Goal: Task Accomplishment & Management: Complete application form

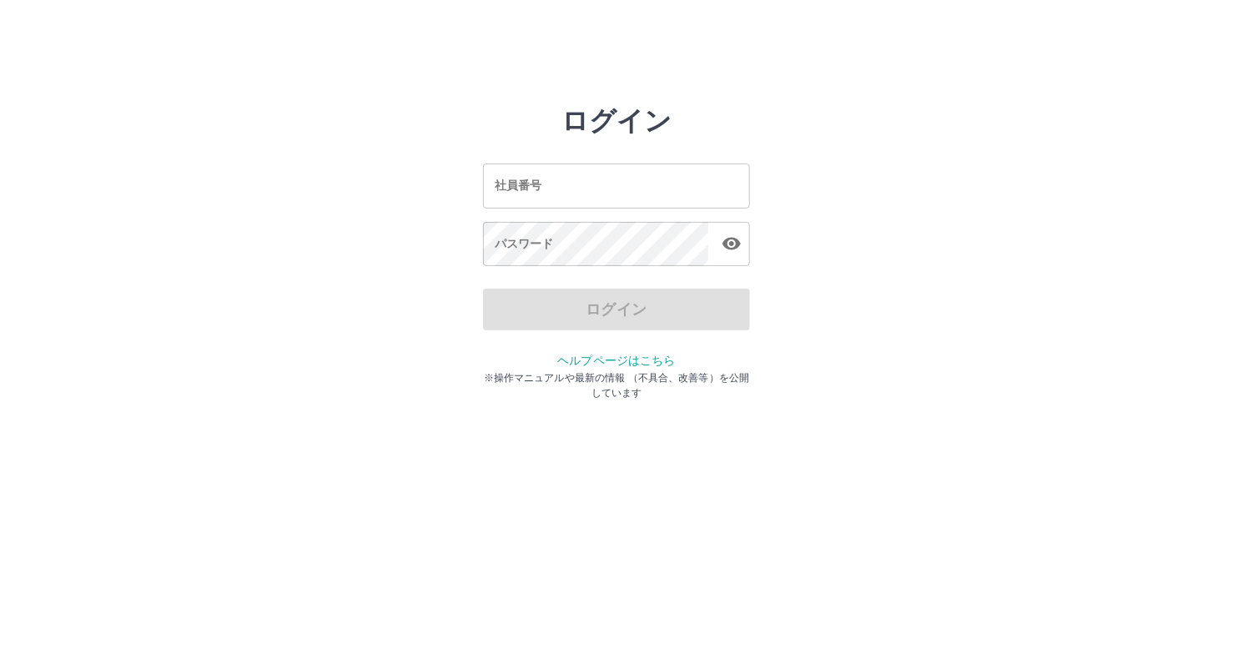
click at [621, 185] on input "社員番号" at bounding box center [616, 186] width 267 height 44
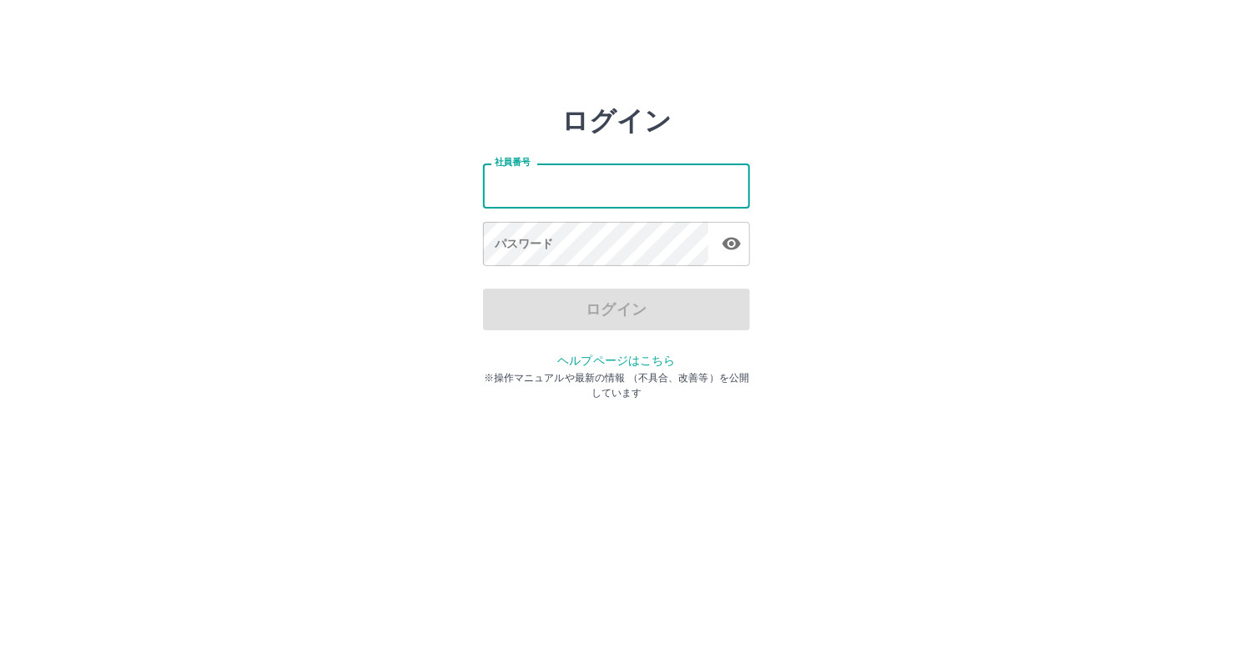
type input "*******"
drag, startPoint x: 580, startPoint y: 195, endPoint x: 470, endPoint y: 191, distance: 110.2
click at [470, 191] on div "ログイン 社員番号 ******* 社員番号 パスワード パスワード ログイン ヘルプページはこちら ※操作マニュアルや最新の情報 （不具合、改善等）を公開し…" at bounding box center [616, 238] width 1001 height 267
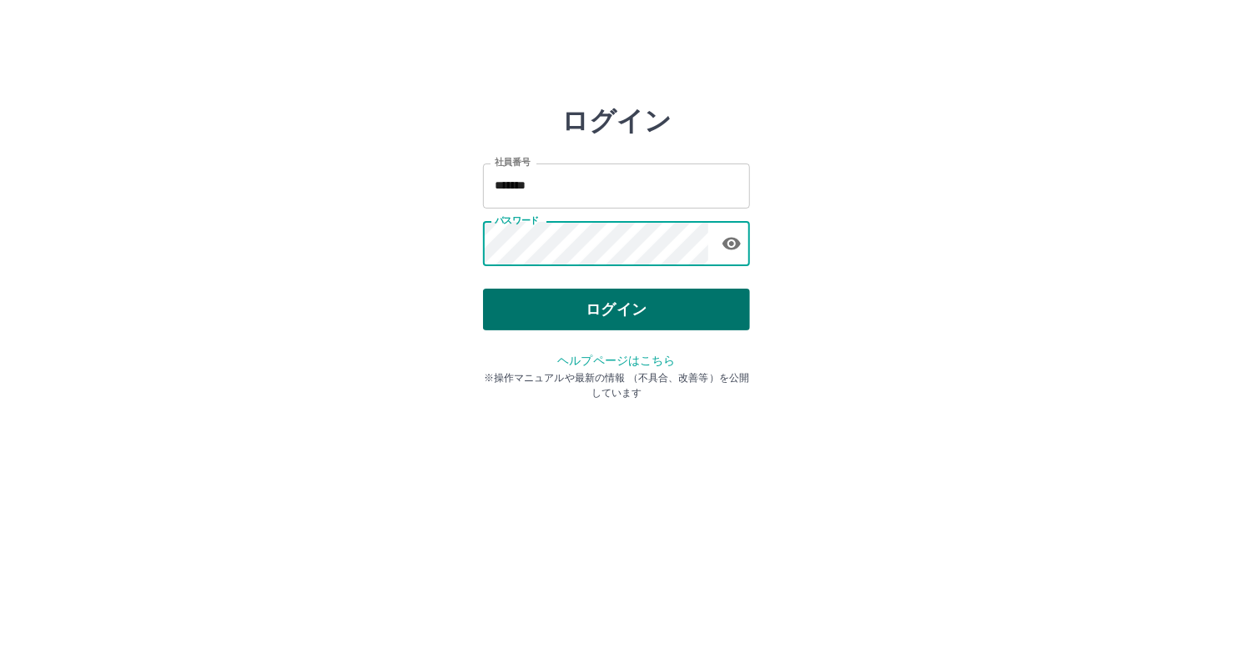
click at [629, 305] on button "ログイン" at bounding box center [616, 310] width 267 height 42
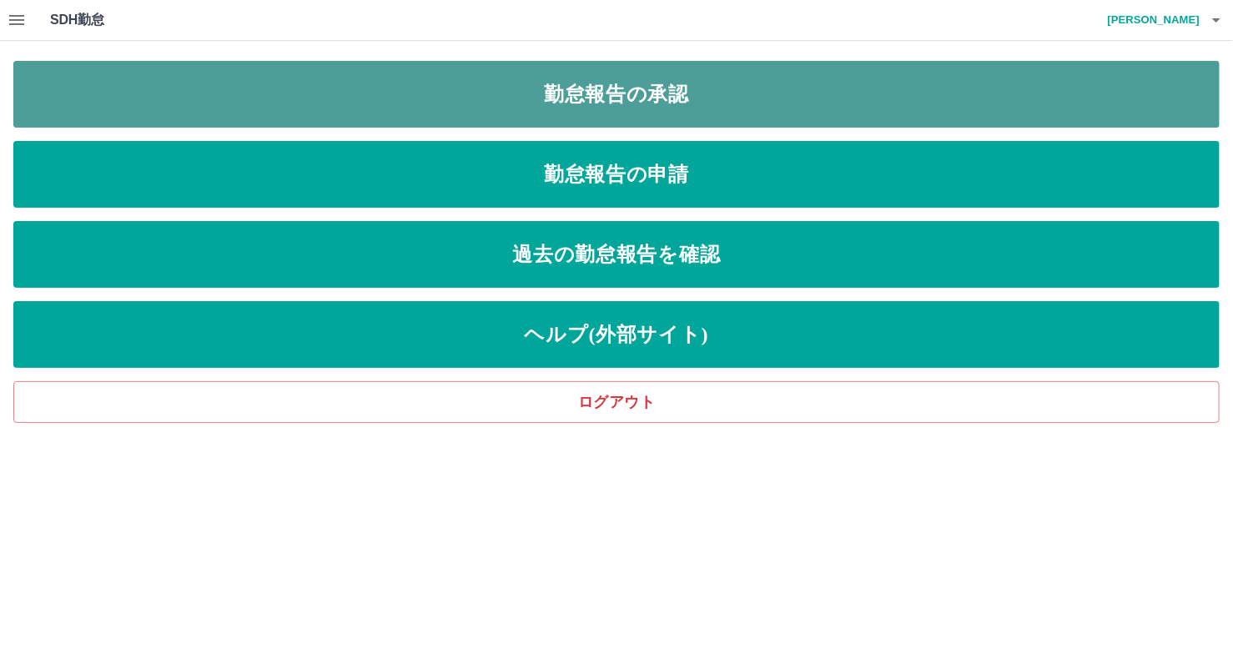
click at [637, 108] on link "勤怠報告の承認" at bounding box center [616, 94] width 1207 height 67
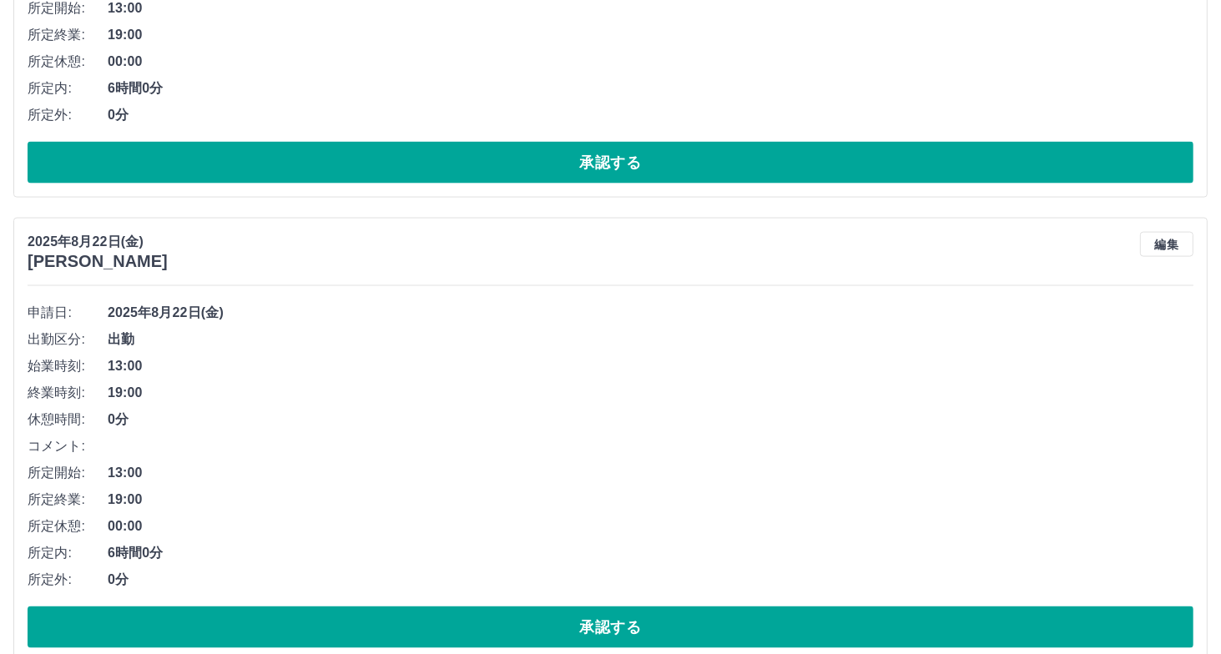
scroll to position [2325, 0]
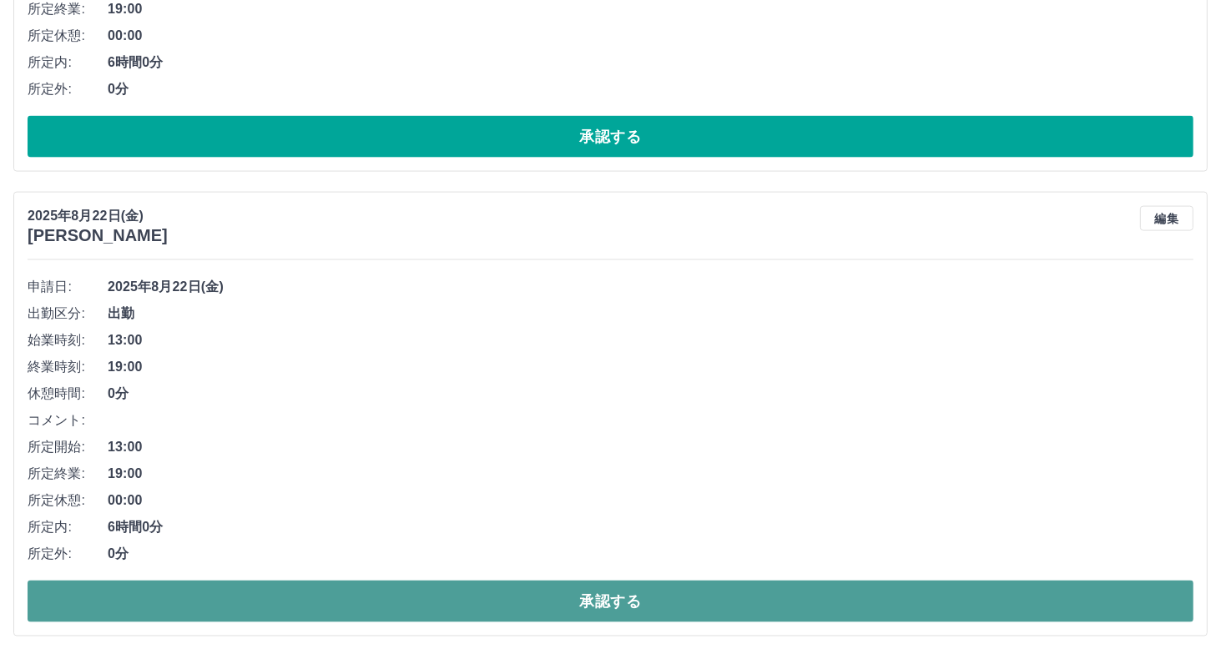
click at [325, 595] on button "承認する" at bounding box center [611, 602] width 1166 height 42
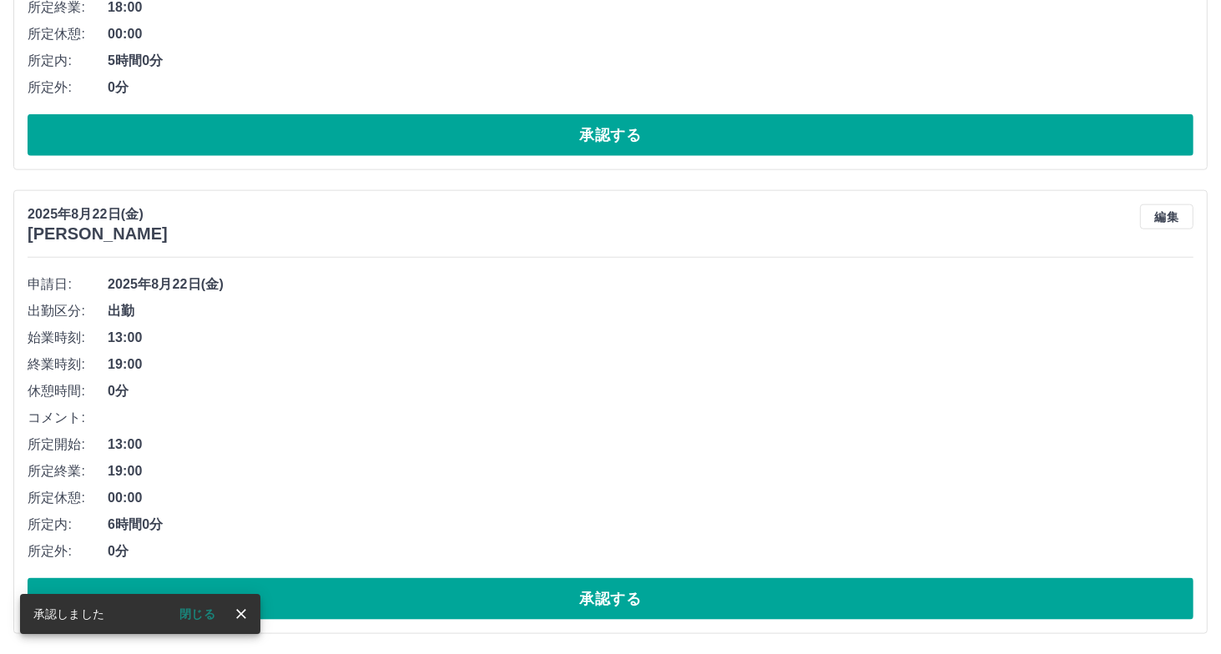
scroll to position [1862, 0]
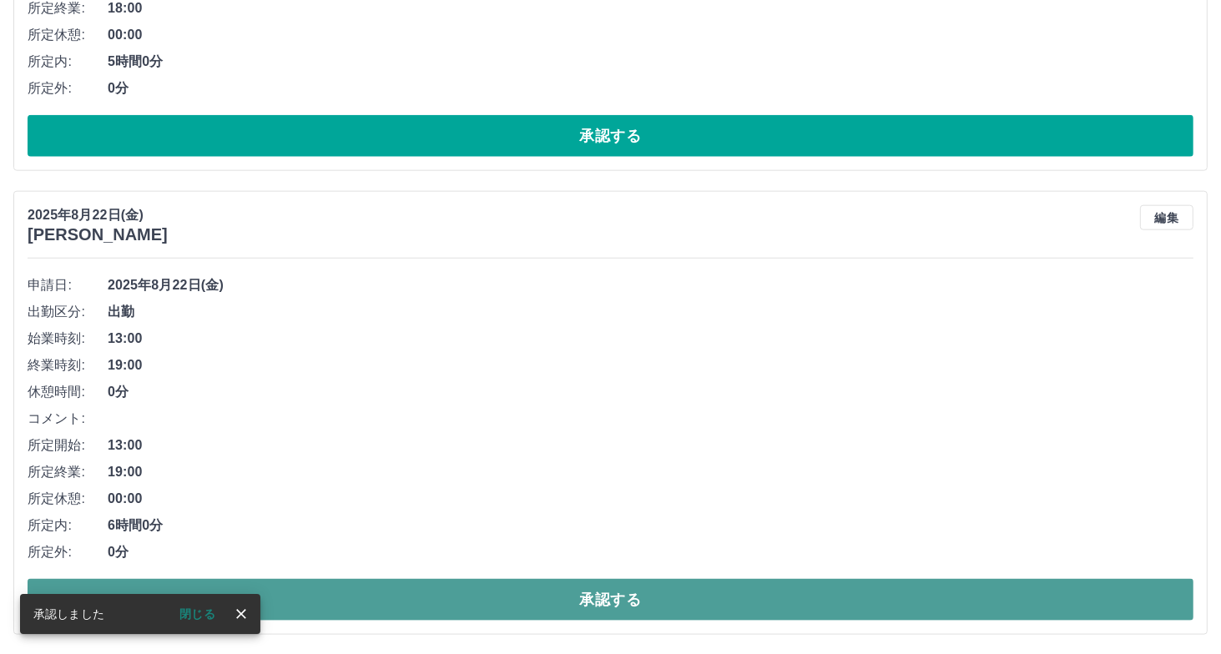
click at [379, 596] on button "承認する" at bounding box center [611, 600] width 1166 height 42
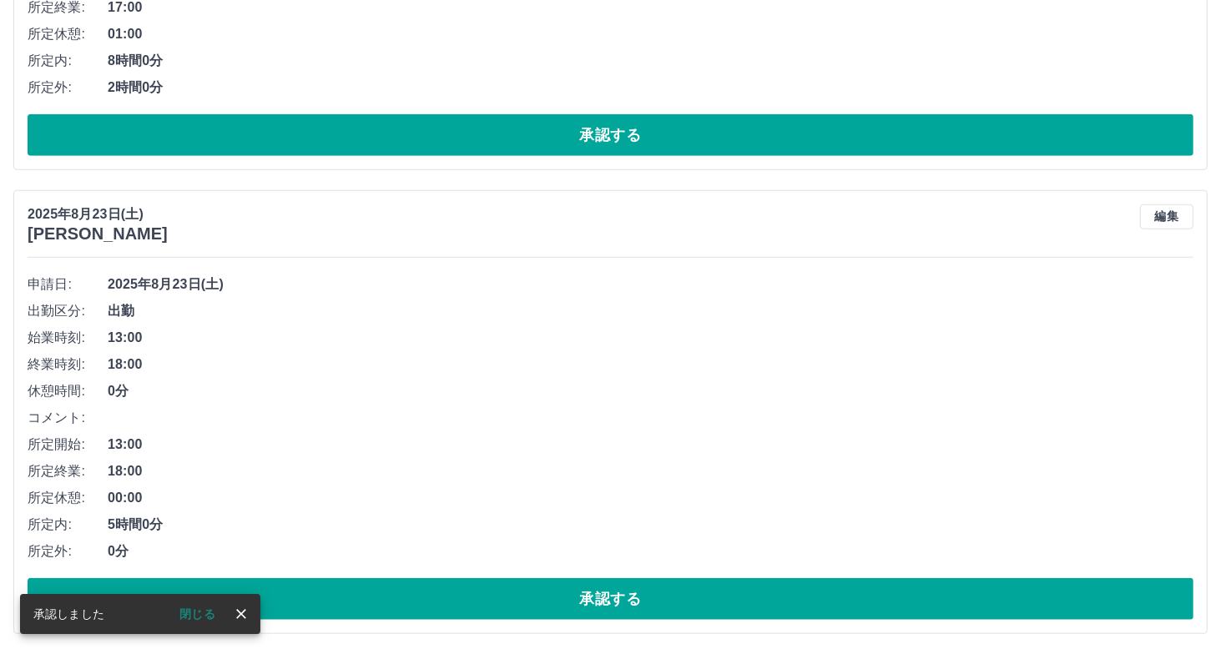
scroll to position [1398, 0]
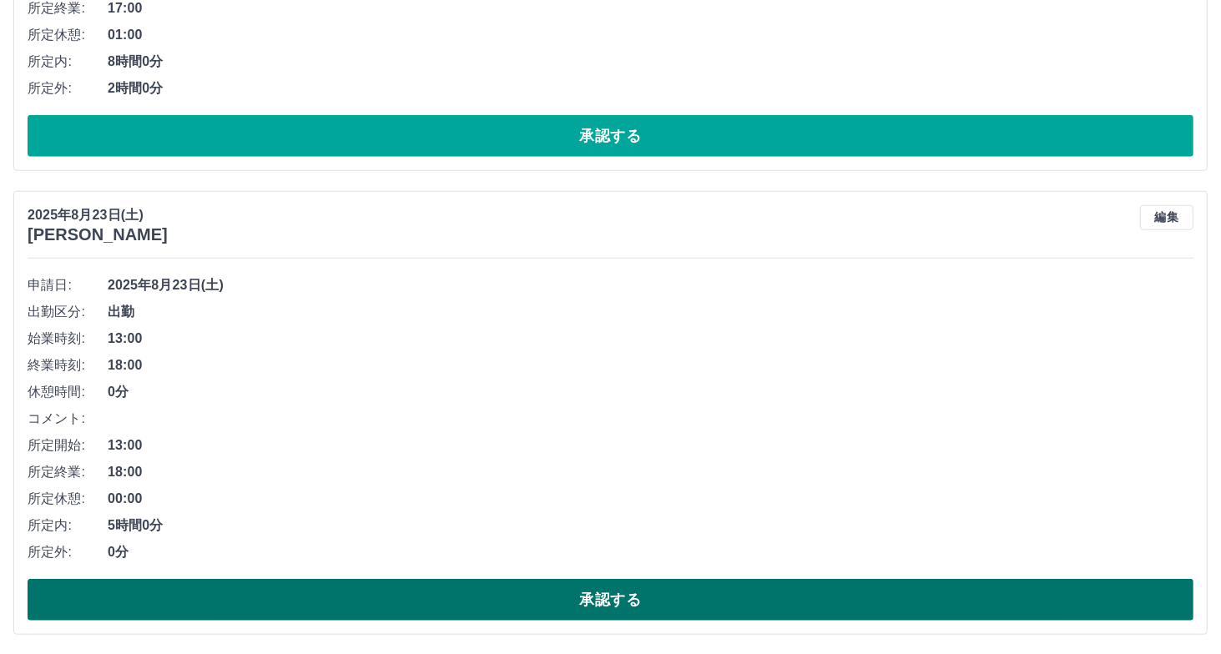
click at [711, 590] on button "承認する" at bounding box center [611, 600] width 1166 height 42
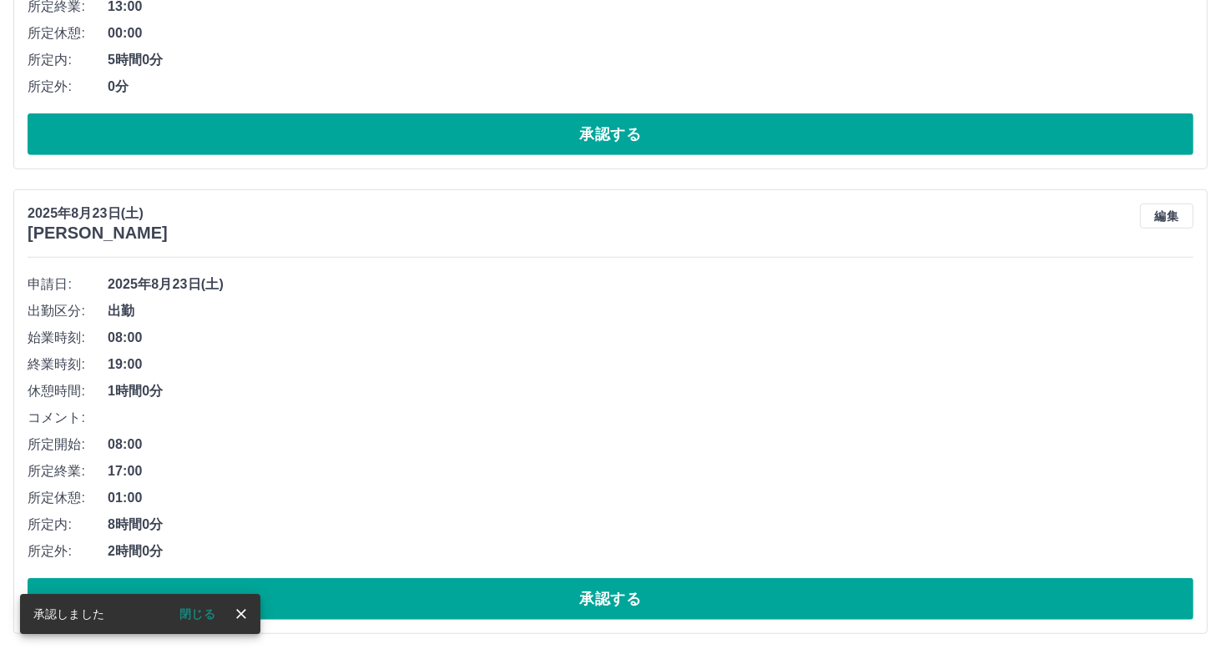
scroll to position [935, 0]
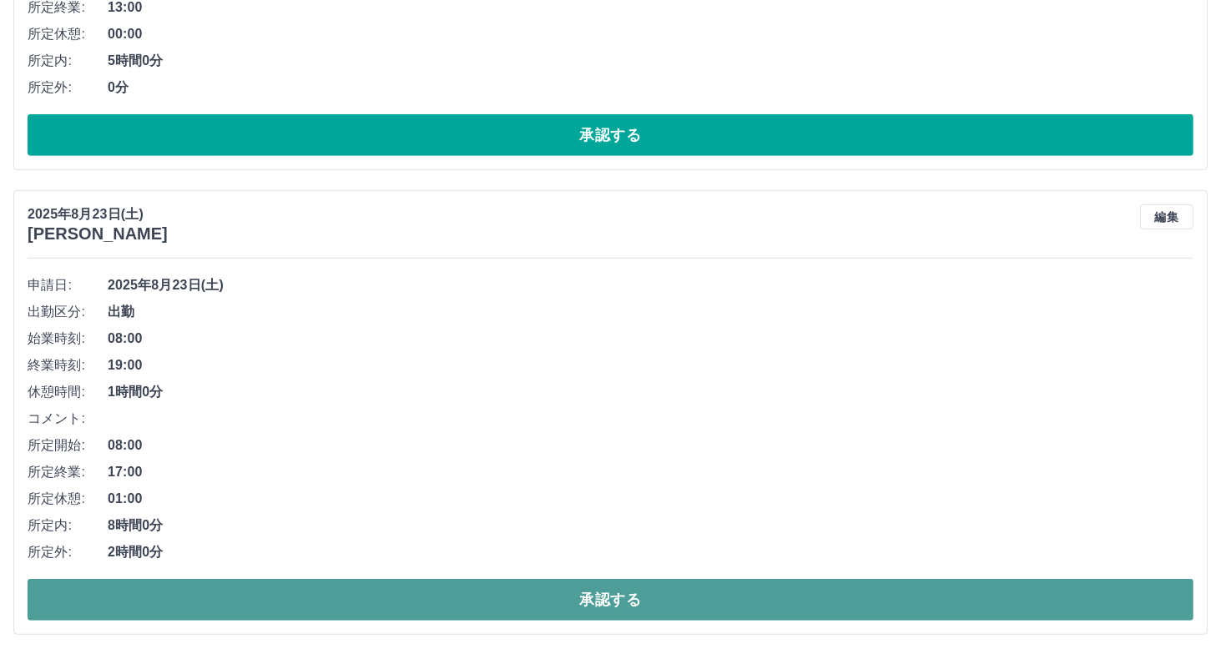
click at [488, 586] on button "承認する" at bounding box center [611, 600] width 1166 height 42
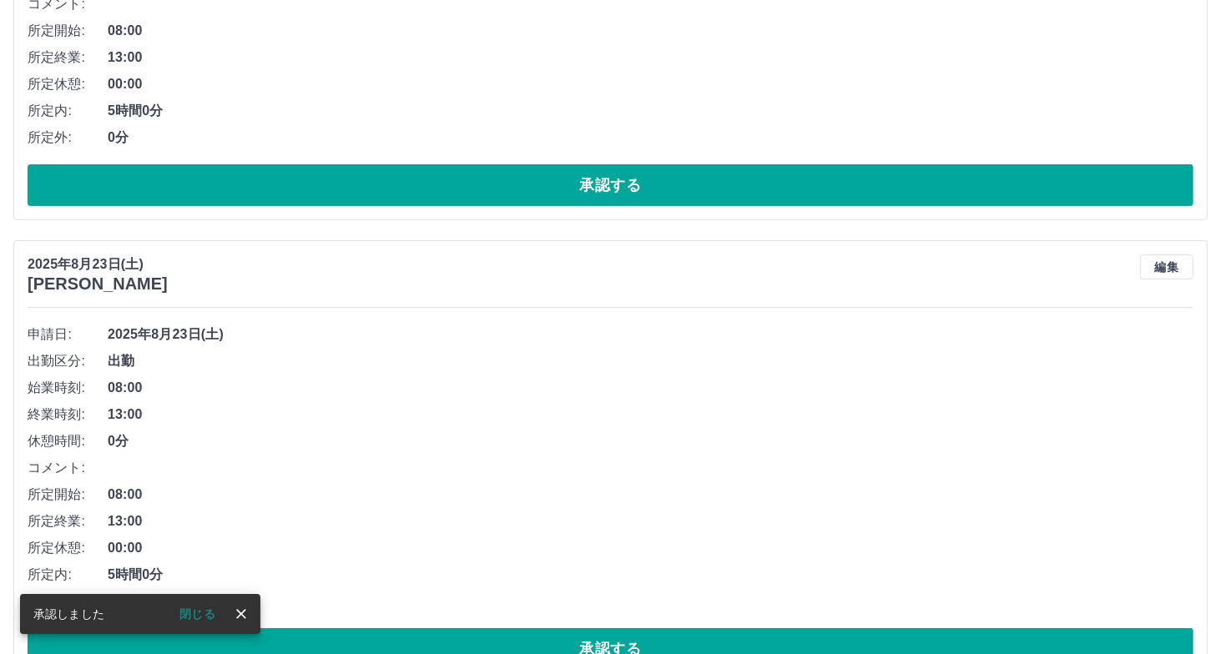
scroll to position [471, 0]
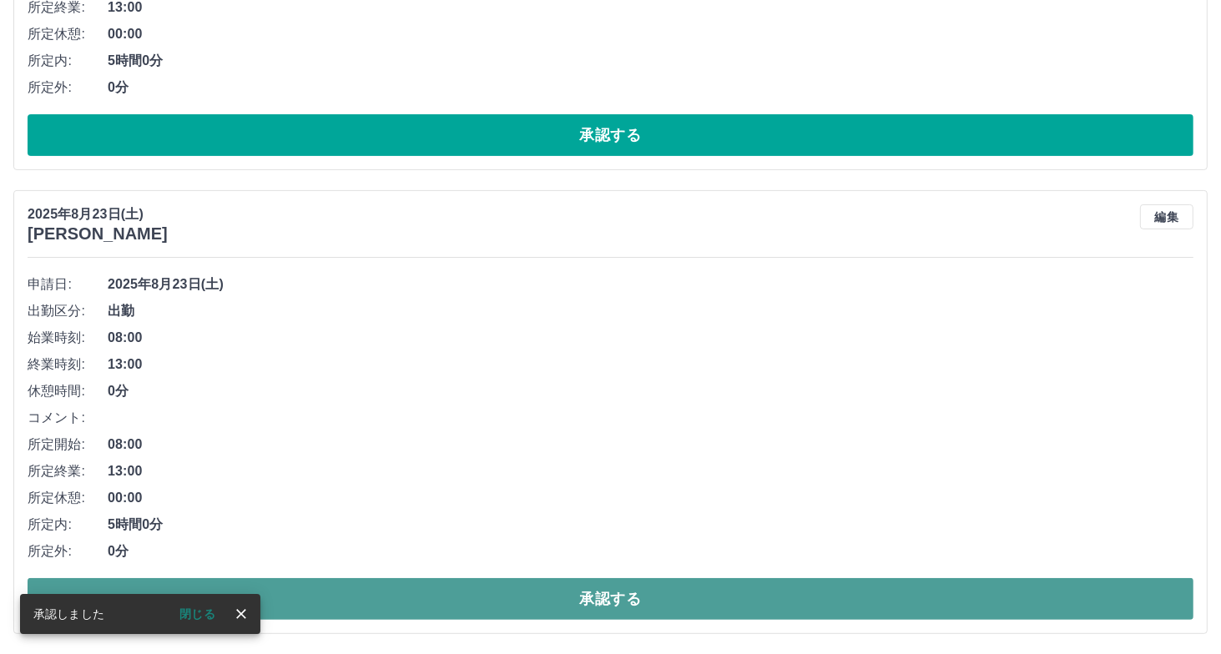
click at [364, 592] on button "承認する" at bounding box center [611, 599] width 1166 height 42
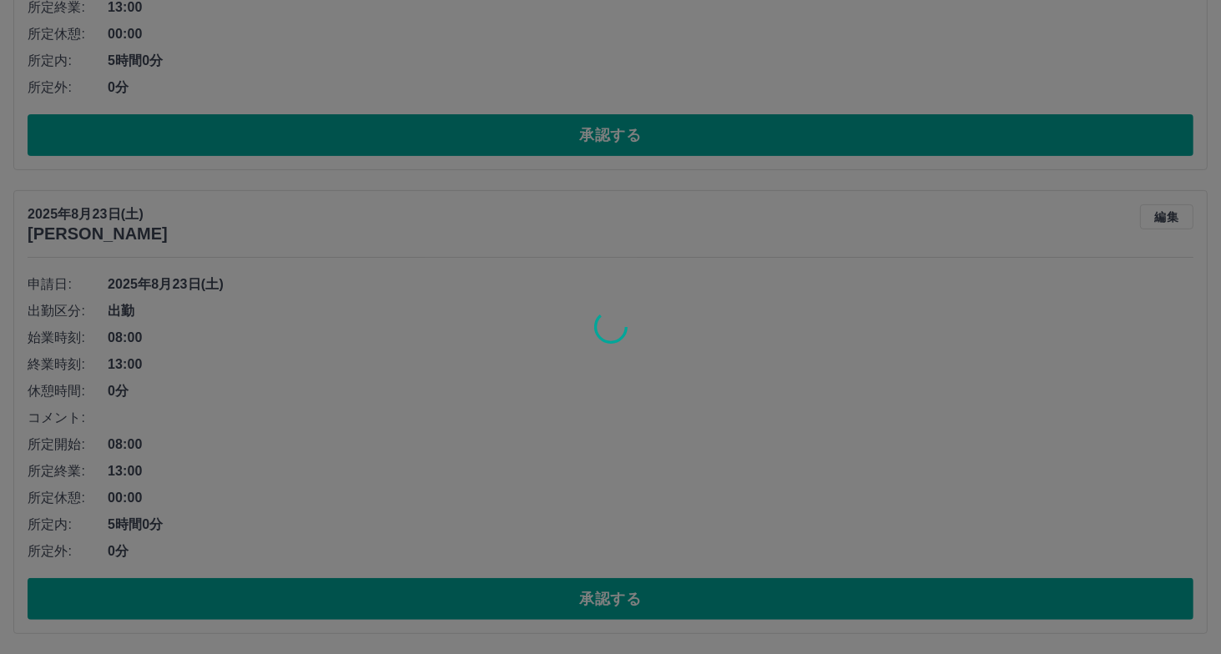
scroll to position [7, 0]
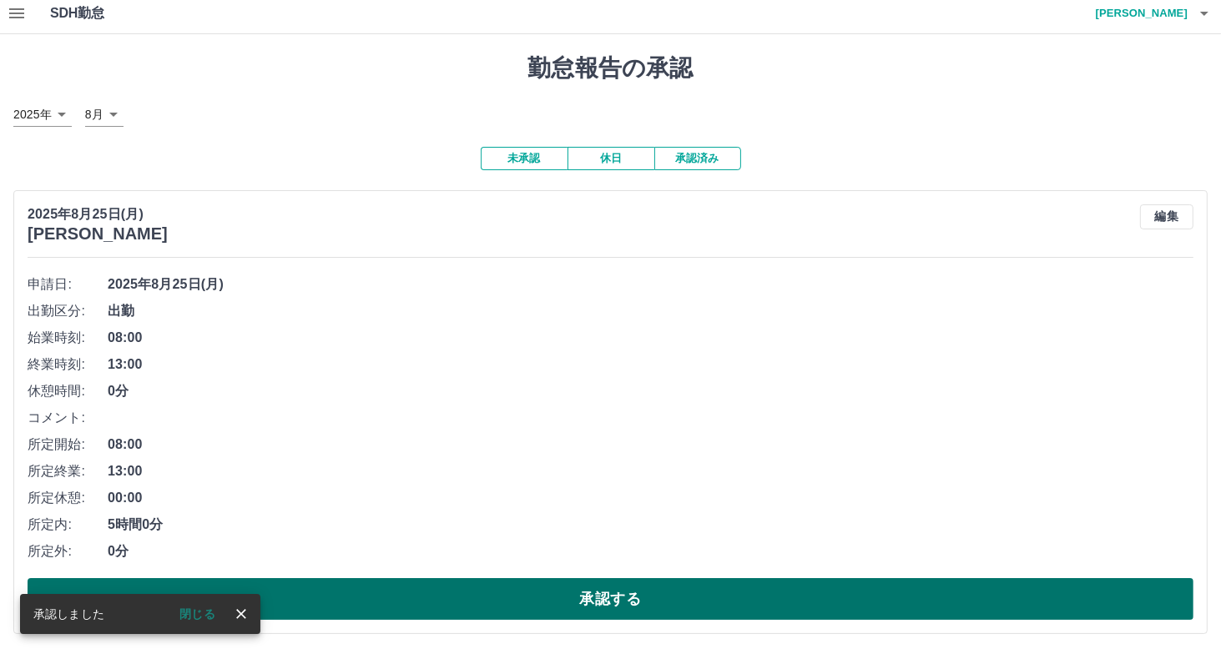
click at [494, 594] on button "承認する" at bounding box center [611, 599] width 1166 height 42
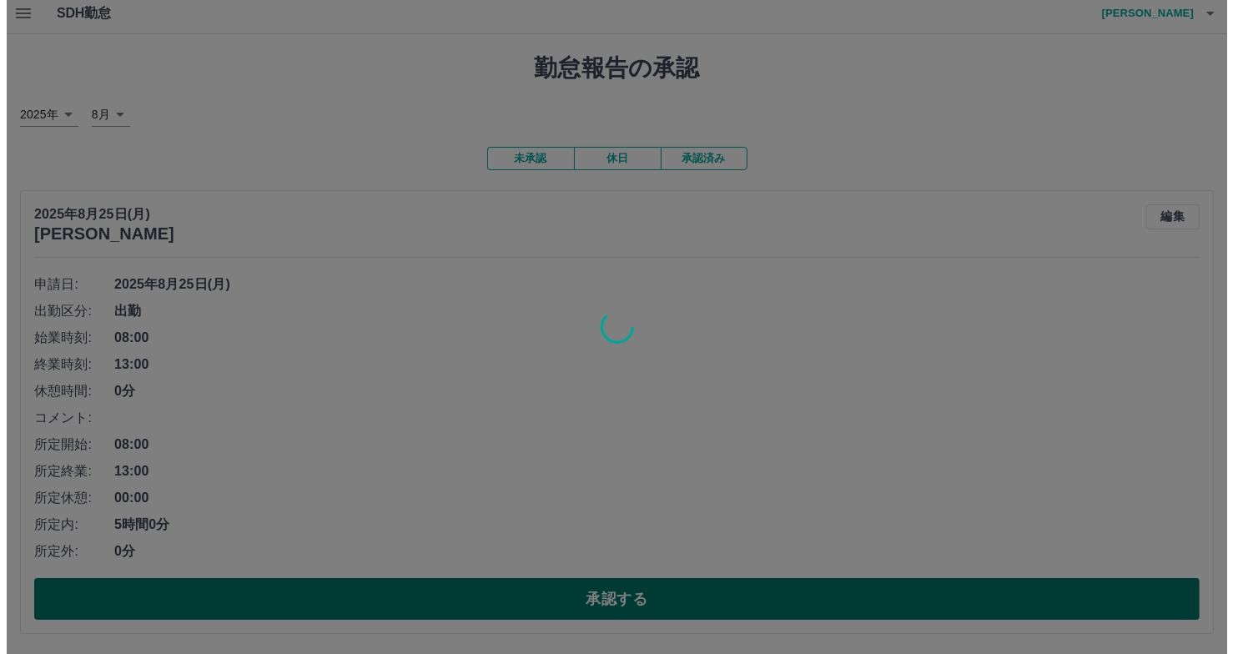
scroll to position [0, 0]
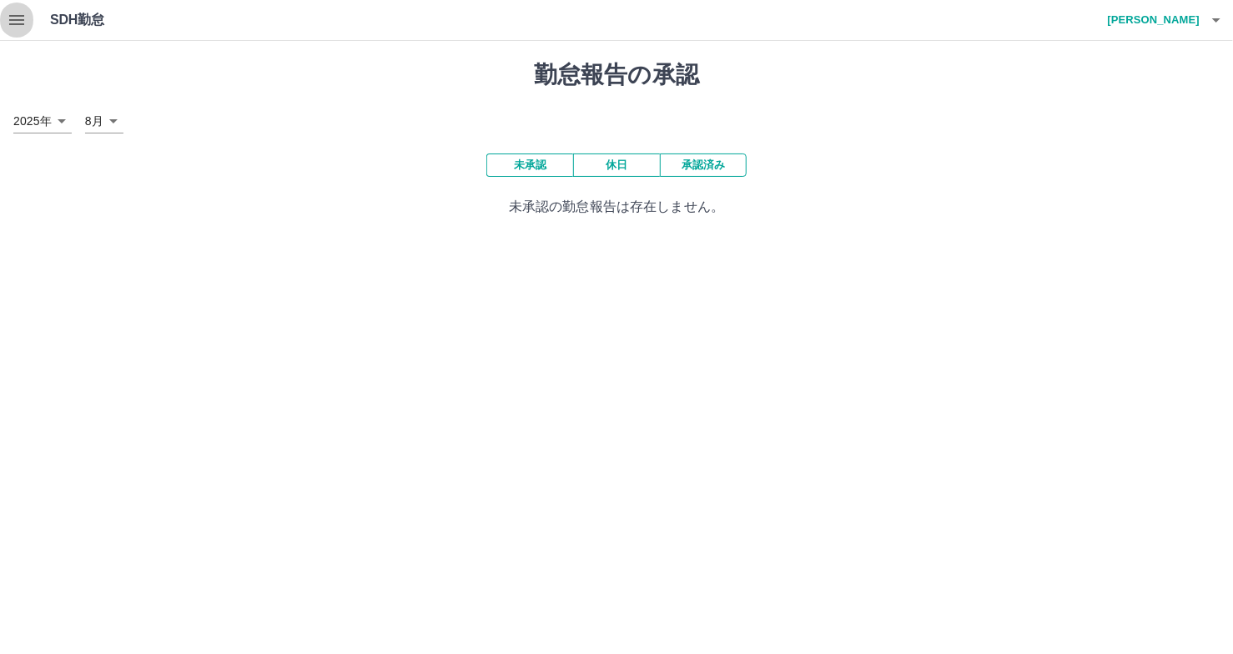
click at [17, 22] on icon "button" at bounding box center [17, 20] width 20 height 20
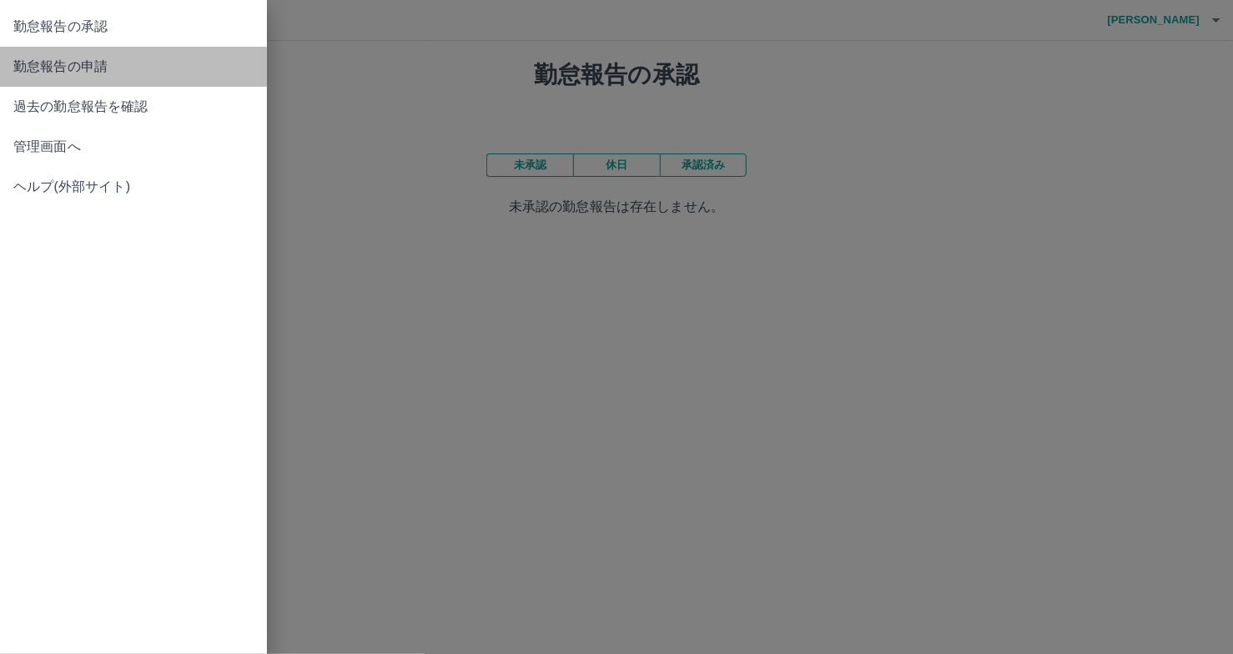
click at [70, 63] on span "勤怠報告の申請" at bounding box center [133, 67] width 240 height 20
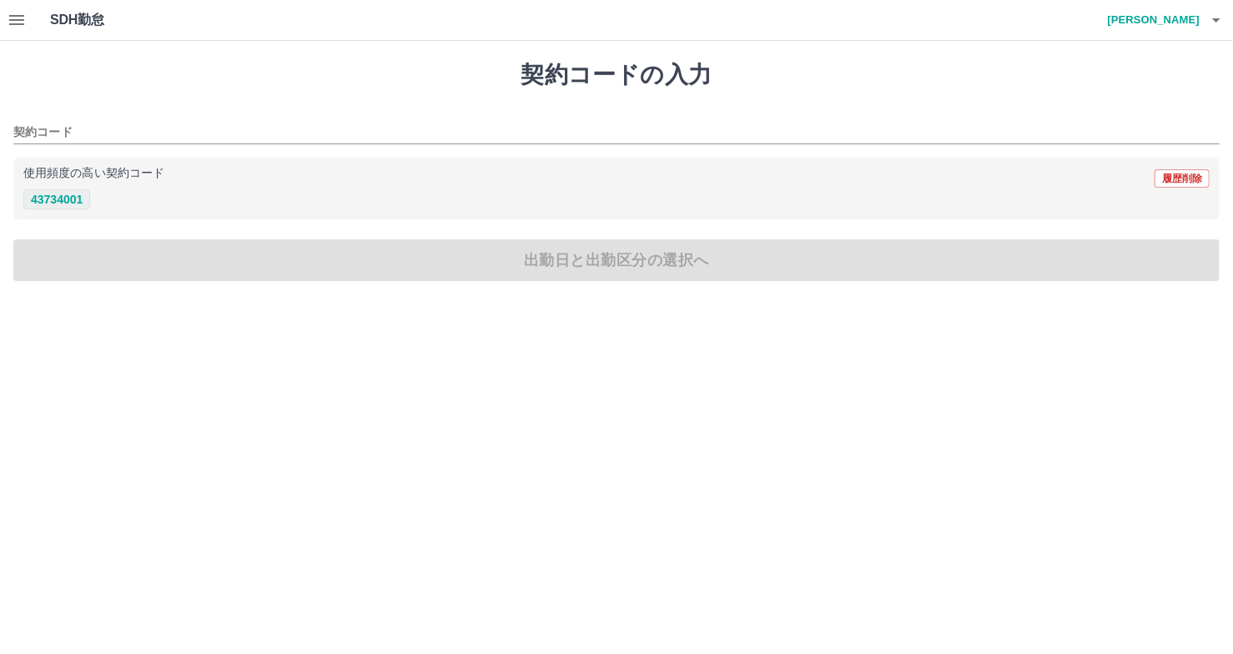
click at [67, 193] on button "43734001" at bounding box center [56, 199] width 67 height 20
type input "********"
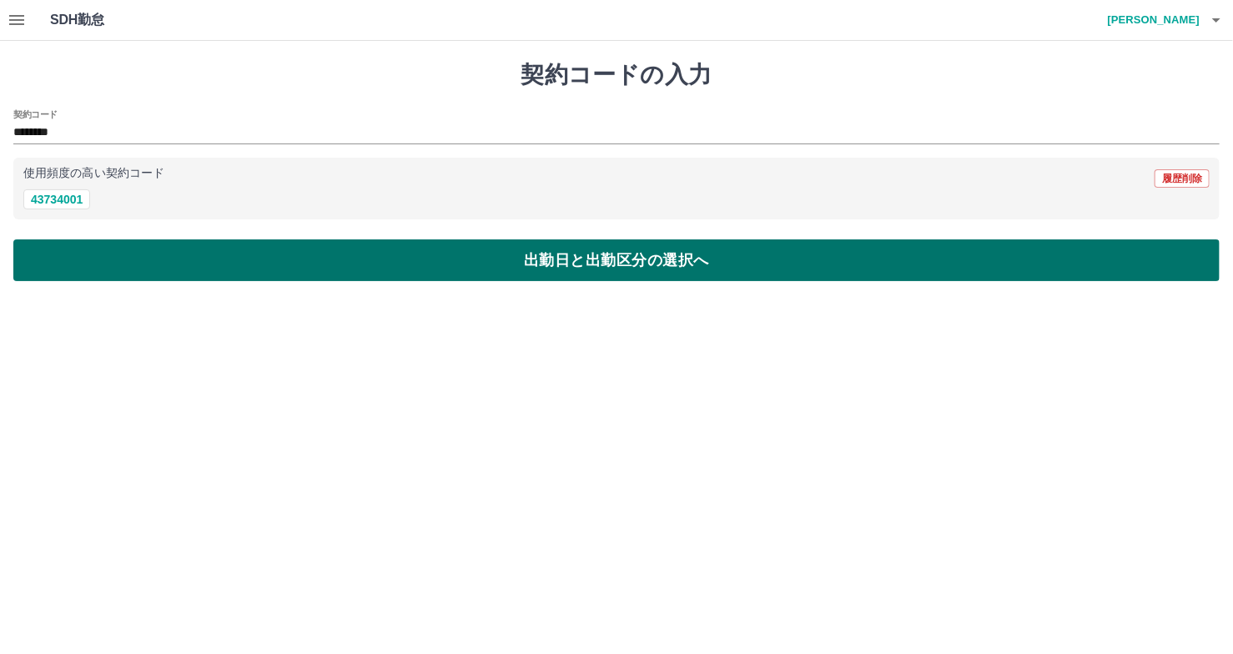
click at [120, 249] on button "出勤日と出勤区分の選択へ" at bounding box center [616, 260] width 1207 height 42
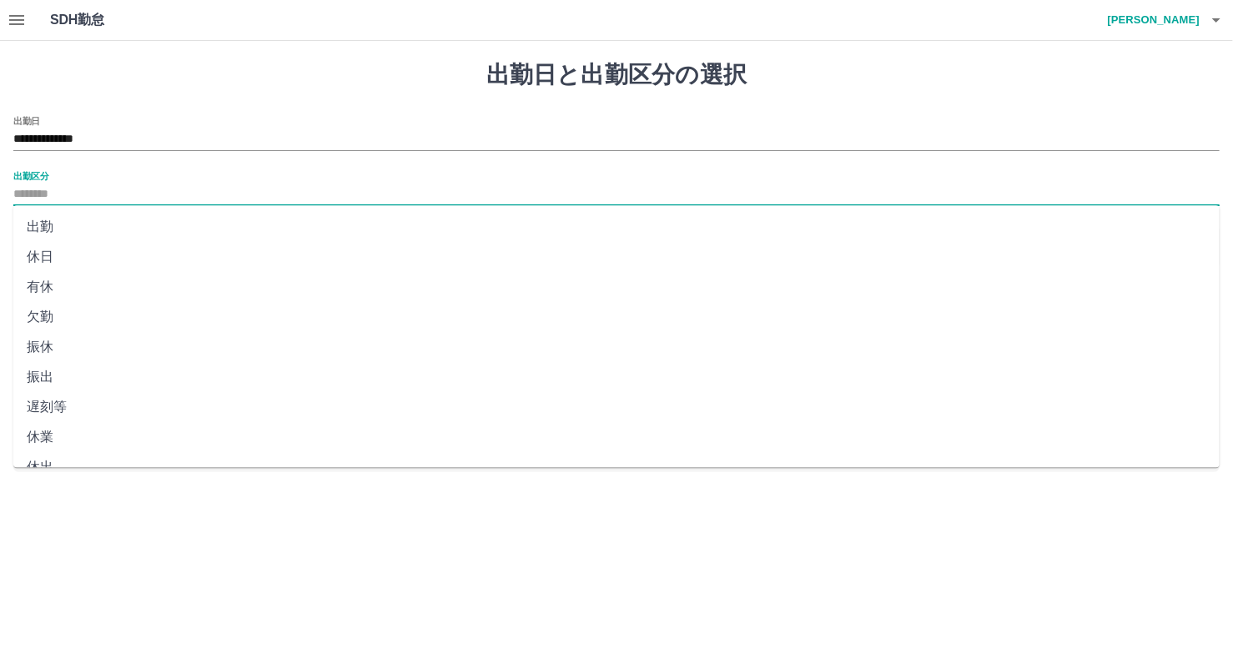
click at [80, 204] on input "出勤区分" at bounding box center [616, 194] width 1207 height 21
click at [80, 219] on li "出勤" at bounding box center [616, 227] width 1207 height 30
type input "**"
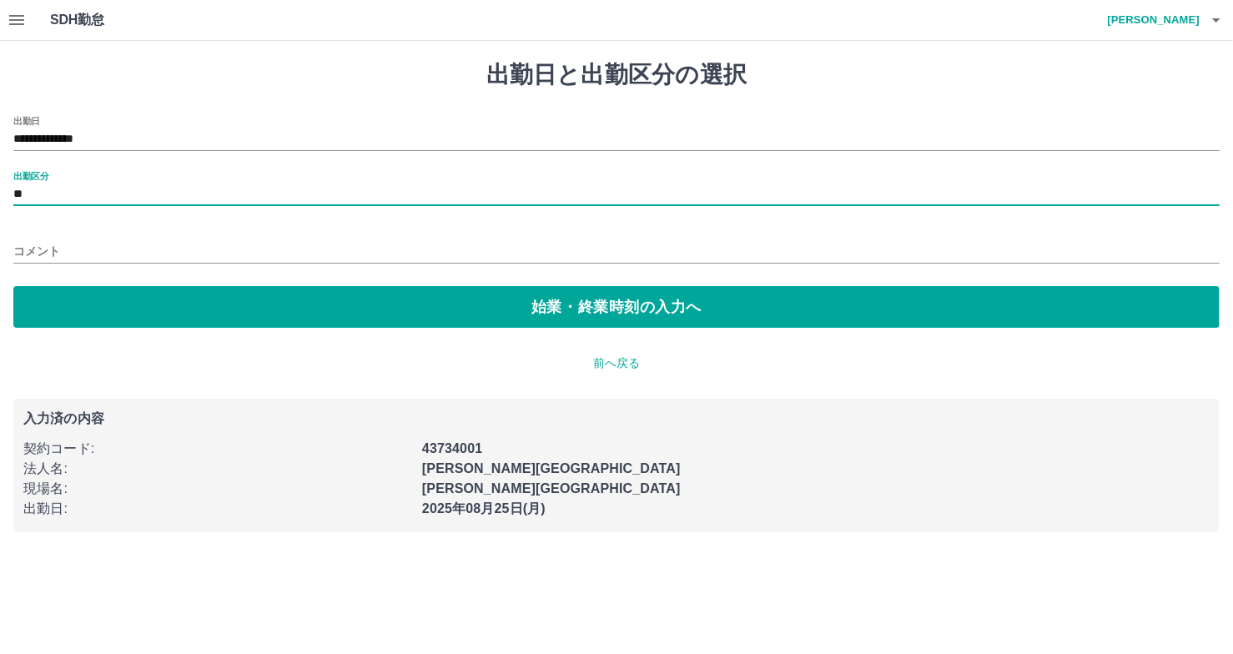
click at [319, 283] on div "**********" at bounding box center [616, 222] width 1207 height 212
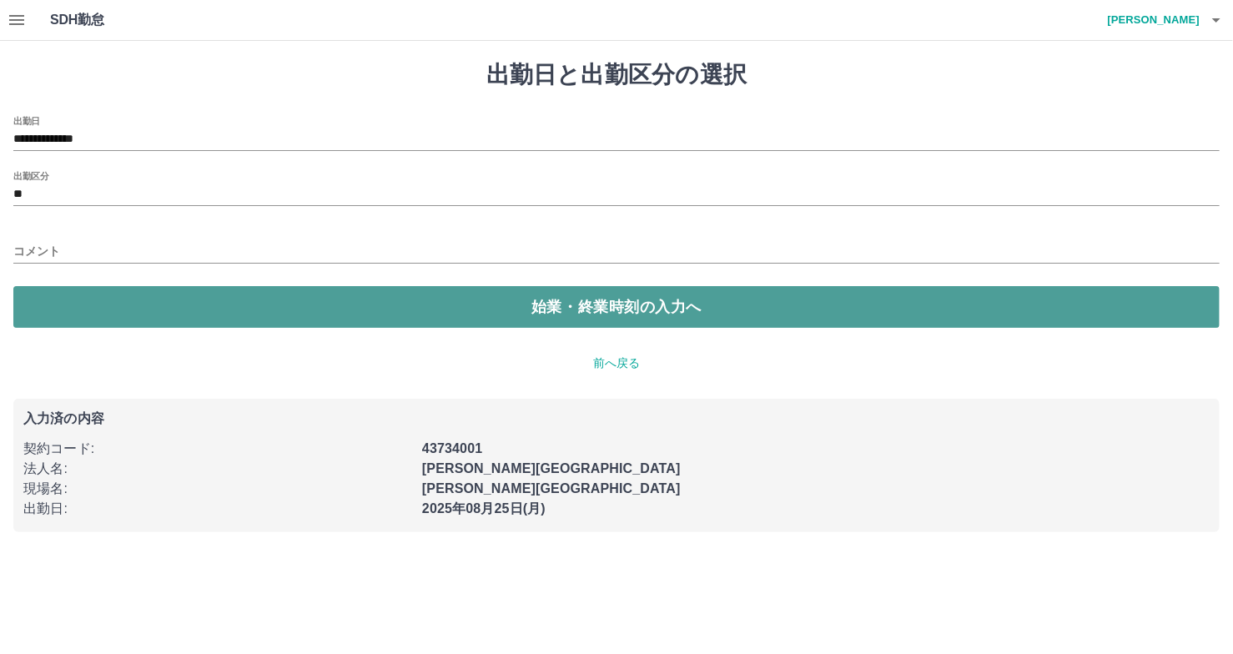
click at [268, 296] on button "始業・終業時刻の入力へ" at bounding box center [616, 307] width 1207 height 42
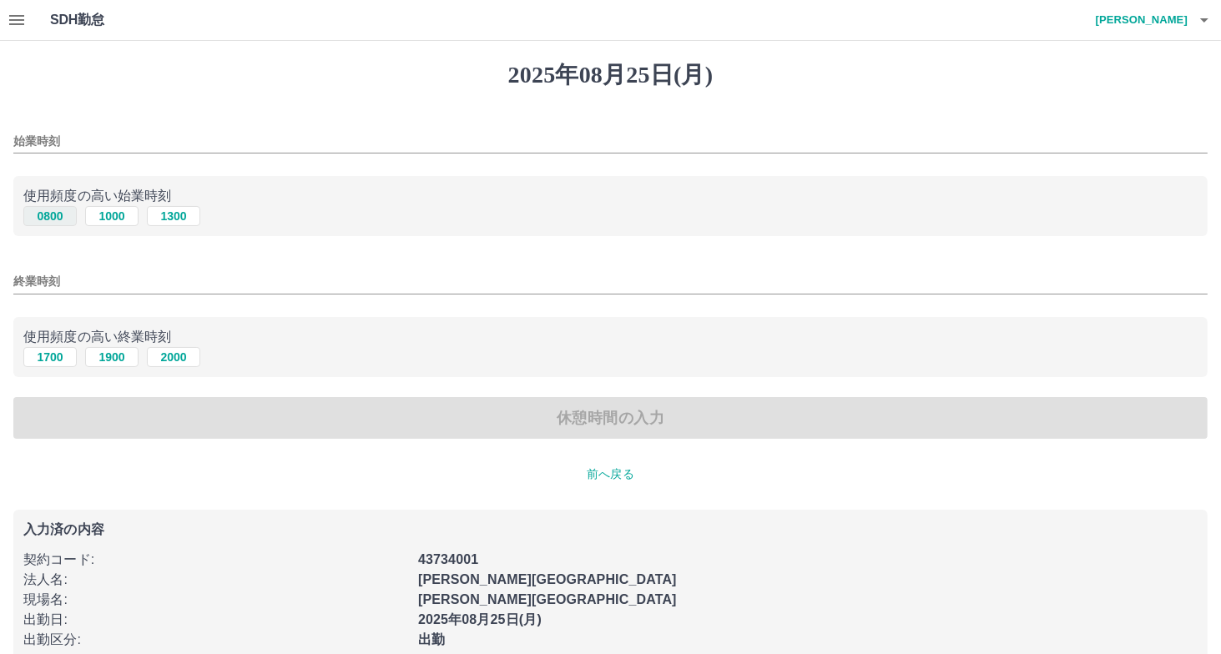
click at [57, 211] on button "0800" at bounding box center [49, 216] width 53 height 20
type input "****"
click at [113, 363] on button "1900" at bounding box center [111, 357] width 53 height 20
type input "****"
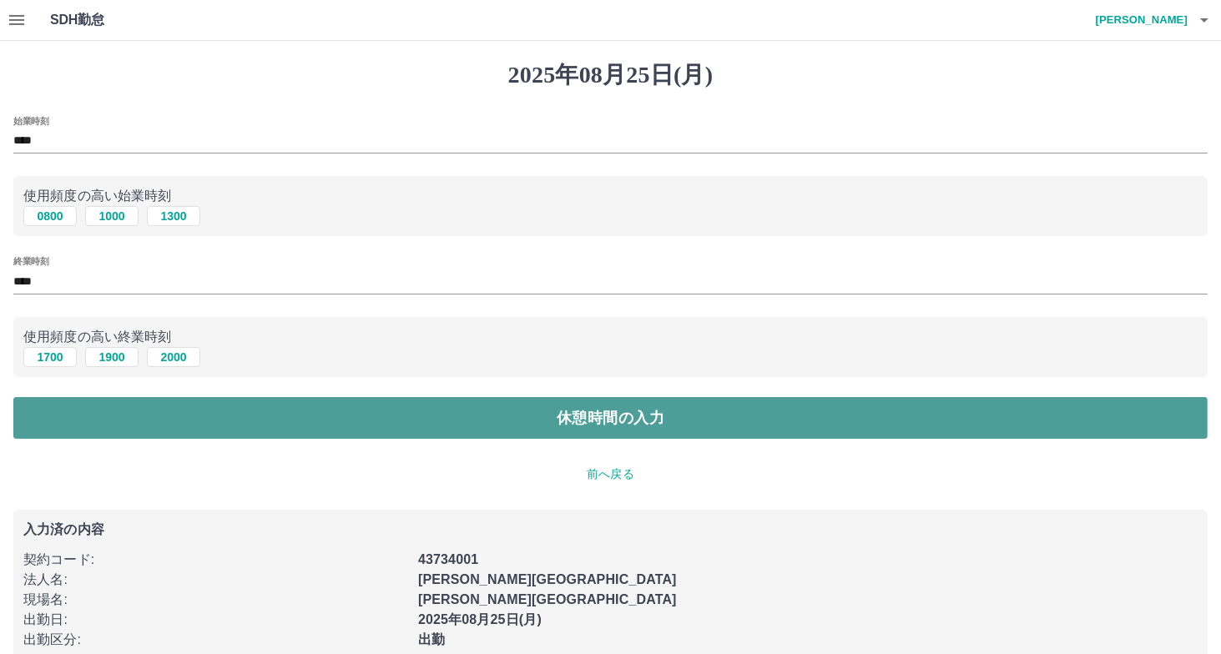
click at [129, 401] on button "休憩時間の入力" at bounding box center [610, 418] width 1194 height 42
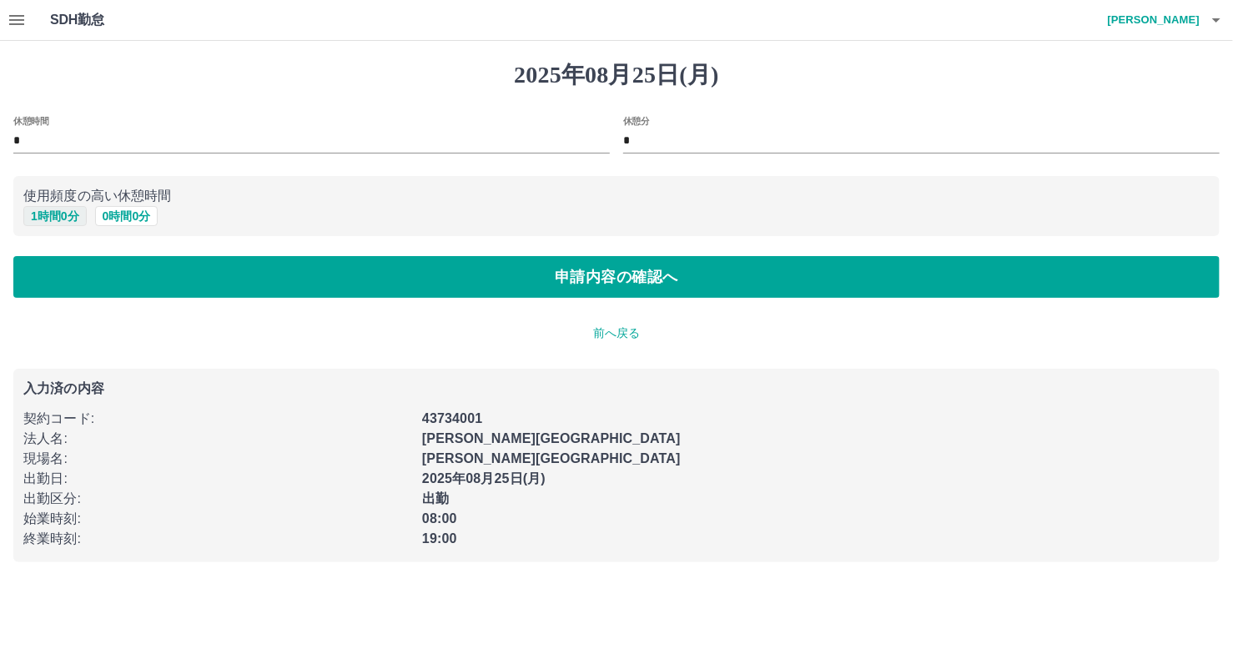
click at [64, 216] on button "1 時間 0 分" at bounding box center [54, 216] width 63 height 20
type input "*"
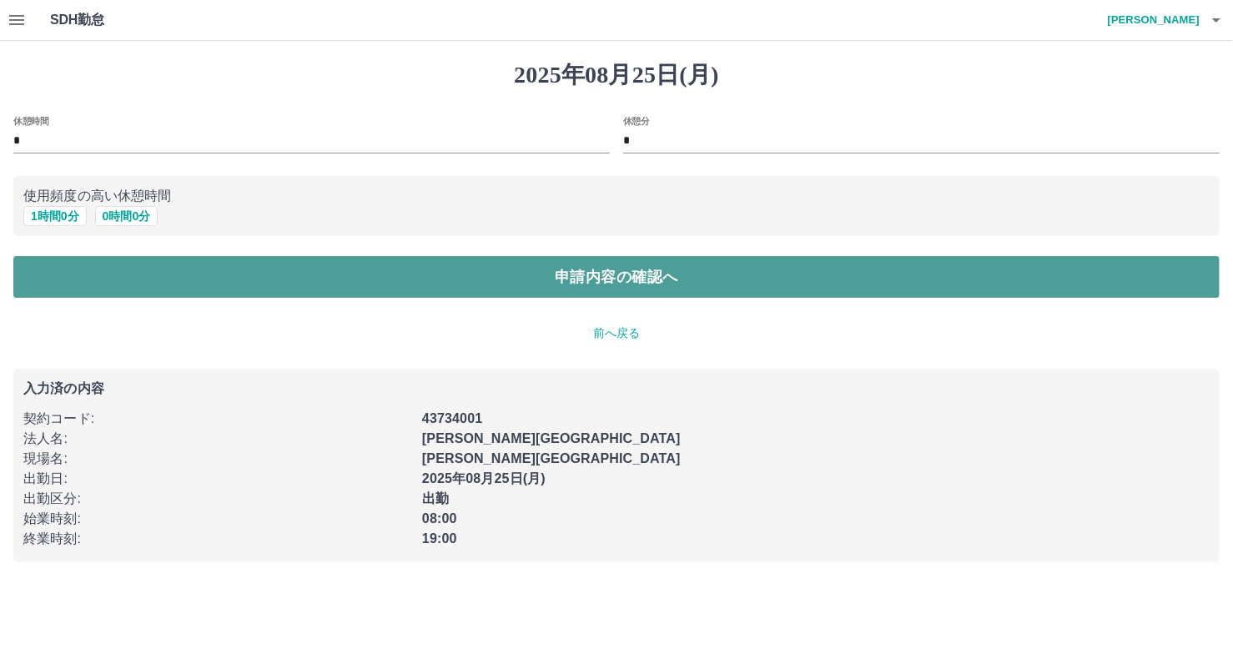
click at [169, 272] on button "申請内容の確認へ" at bounding box center [616, 277] width 1207 height 42
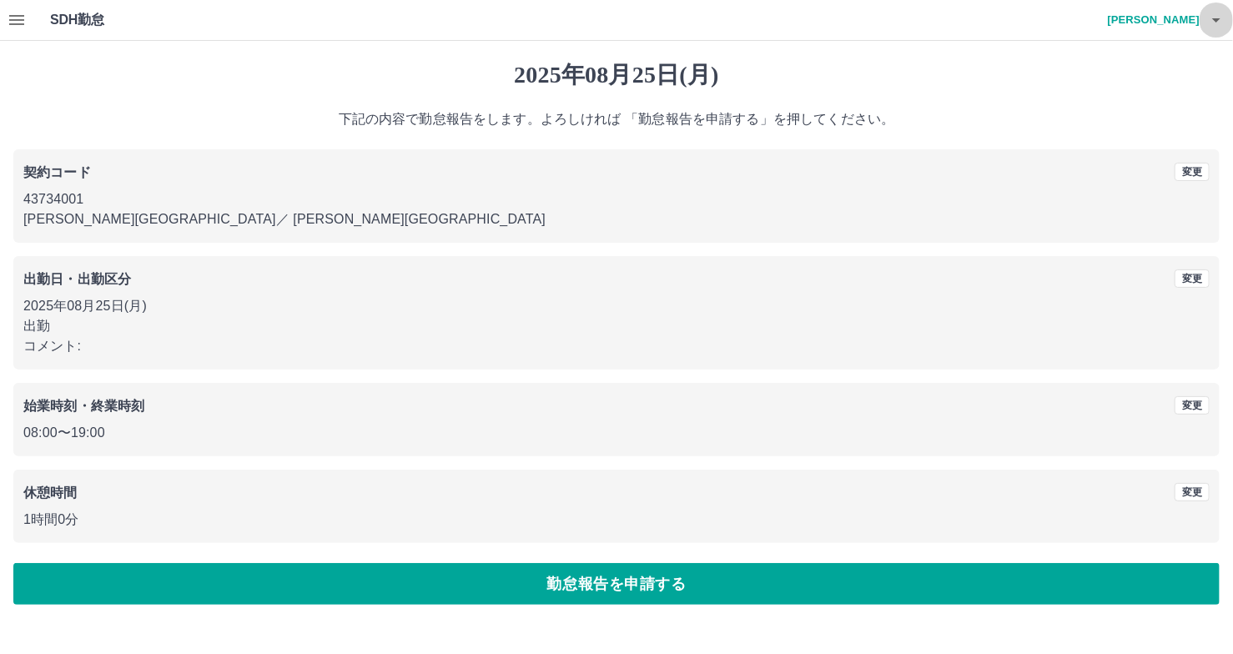
click at [1217, 13] on icon "button" at bounding box center [1217, 20] width 20 height 20
click at [1172, 126] on li "ログアウト" at bounding box center [1146, 122] width 148 height 30
